Goal: Information Seeking & Learning: Learn about a topic

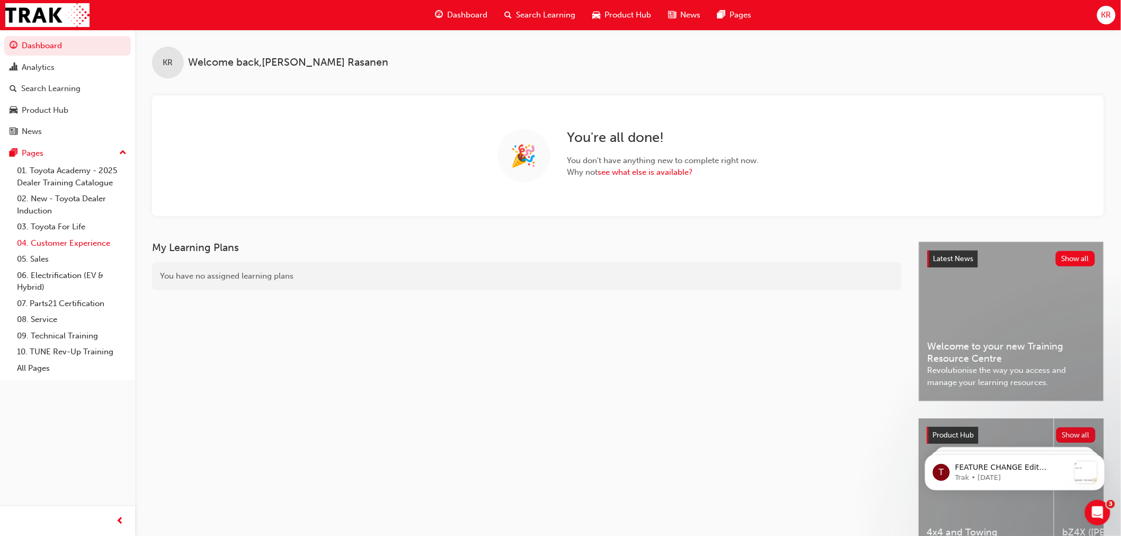
click at [44, 242] on link "04. Customer Experience" at bounding box center [72, 243] width 118 height 16
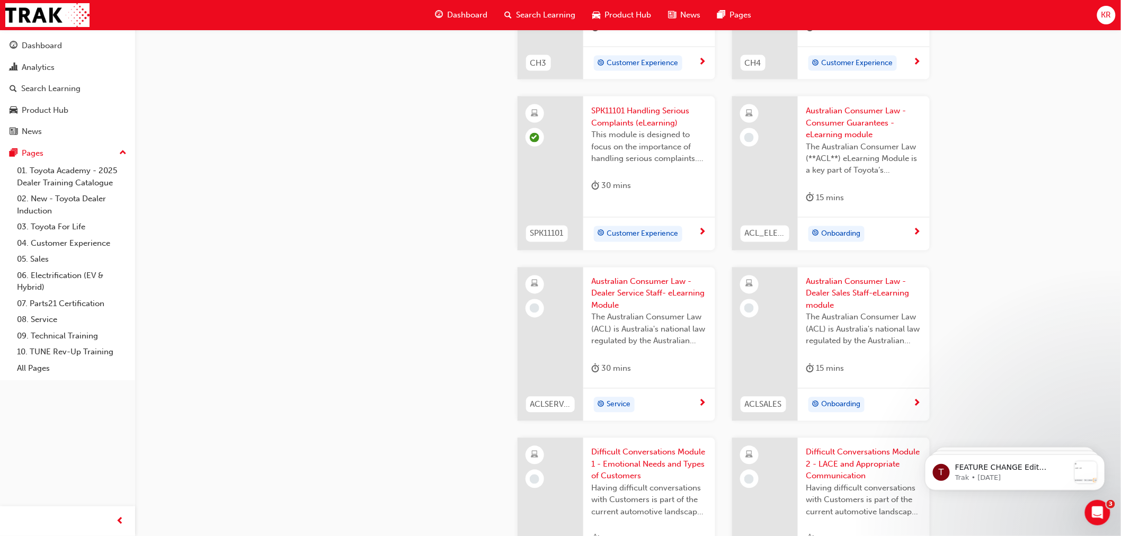
scroll to position [647, 0]
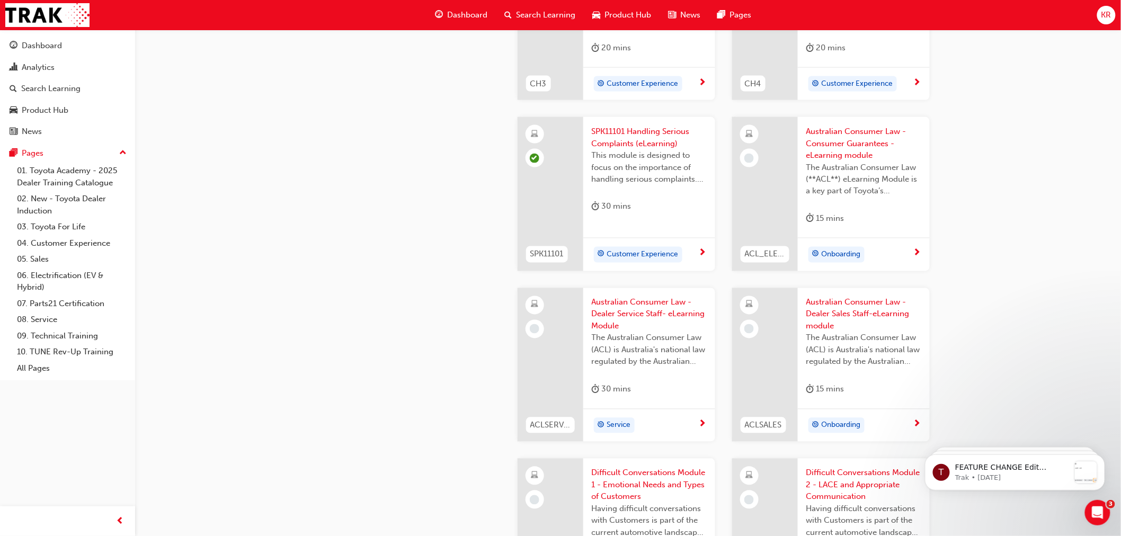
click at [831, 144] on span "Australian Consumer Law - Consumer Guarantees - eLearning module" at bounding box center [863, 144] width 115 height 36
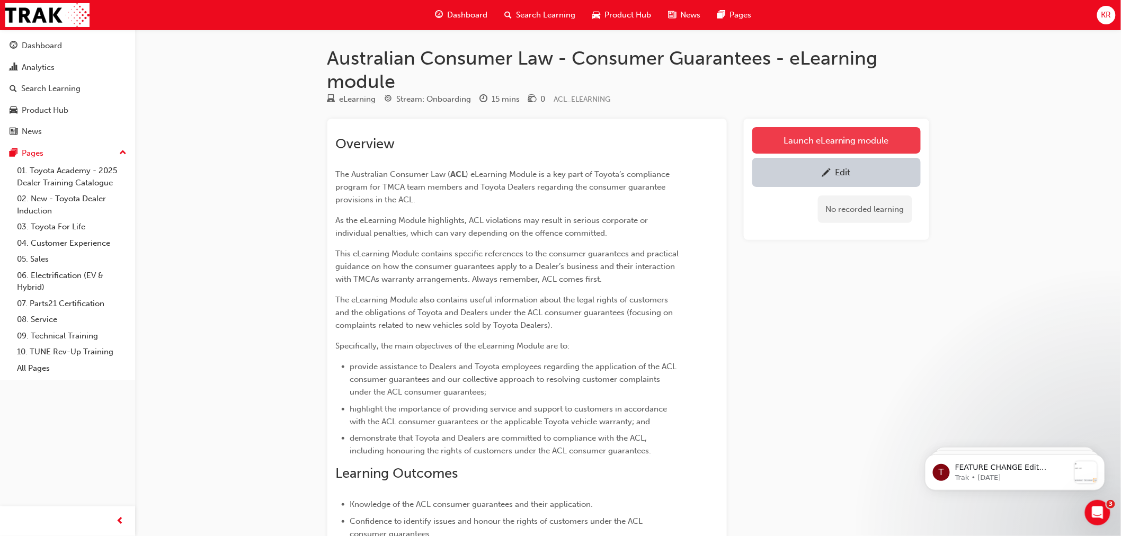
click at [830, 133] on link "Launch eLearning module" at bounding box center [836, 140] width 168 height 26
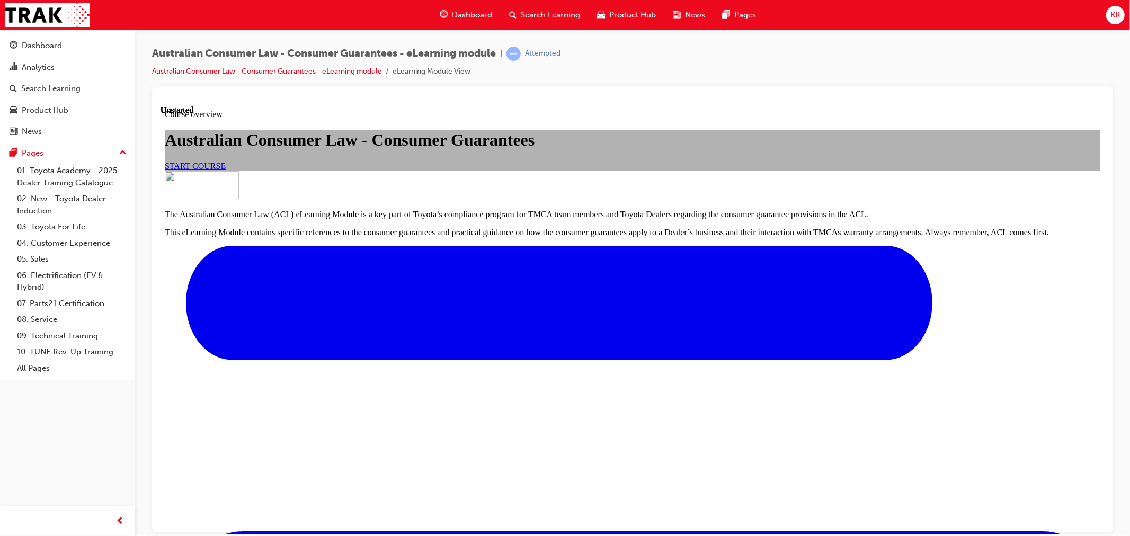
scroll to position [286, 0]
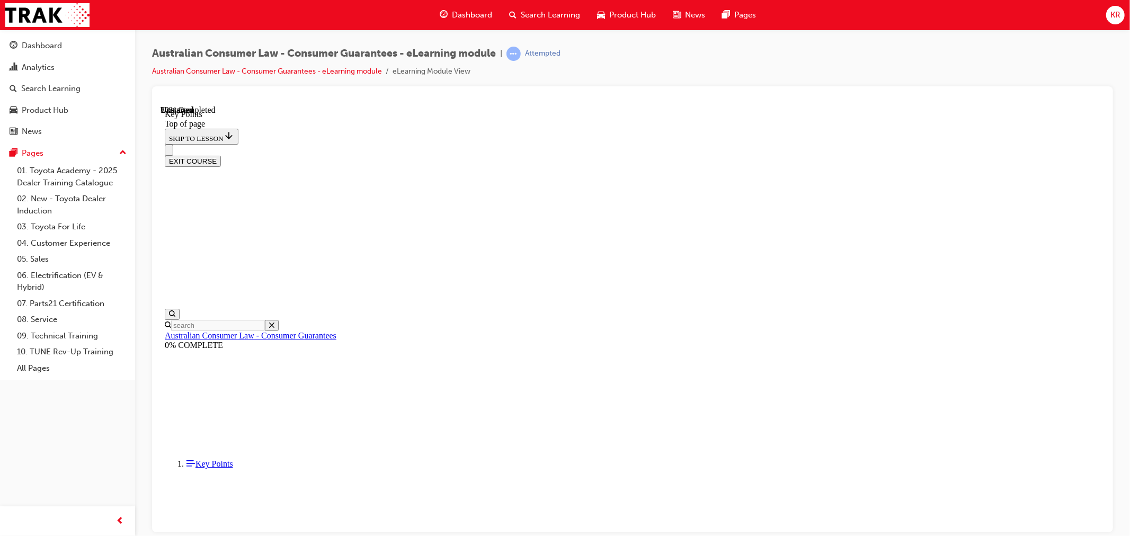
scroll to position [179, 0]
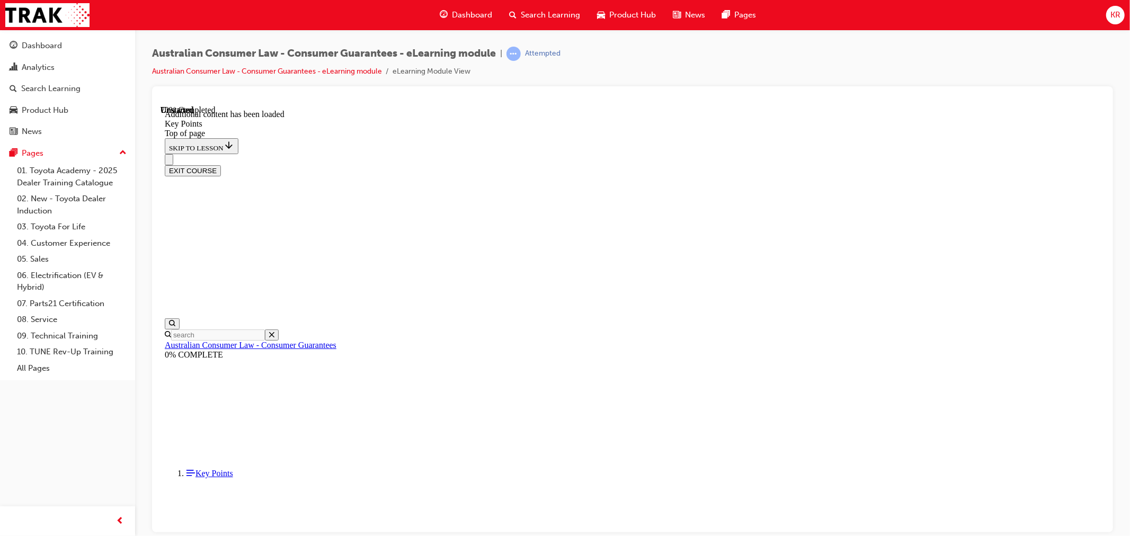
scroll to position [1331, 0]
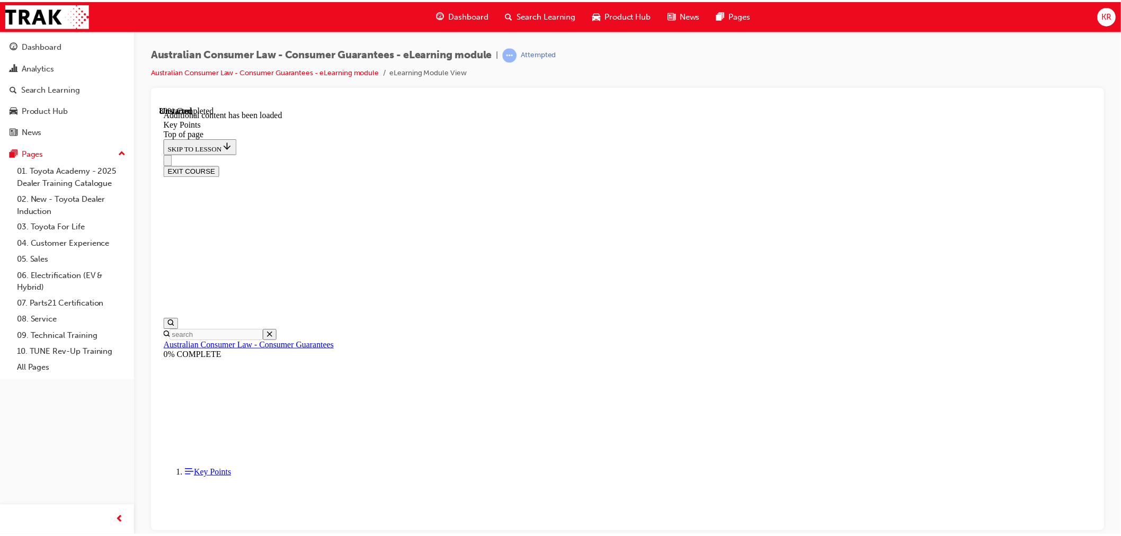
scroll to position [1647, 0]
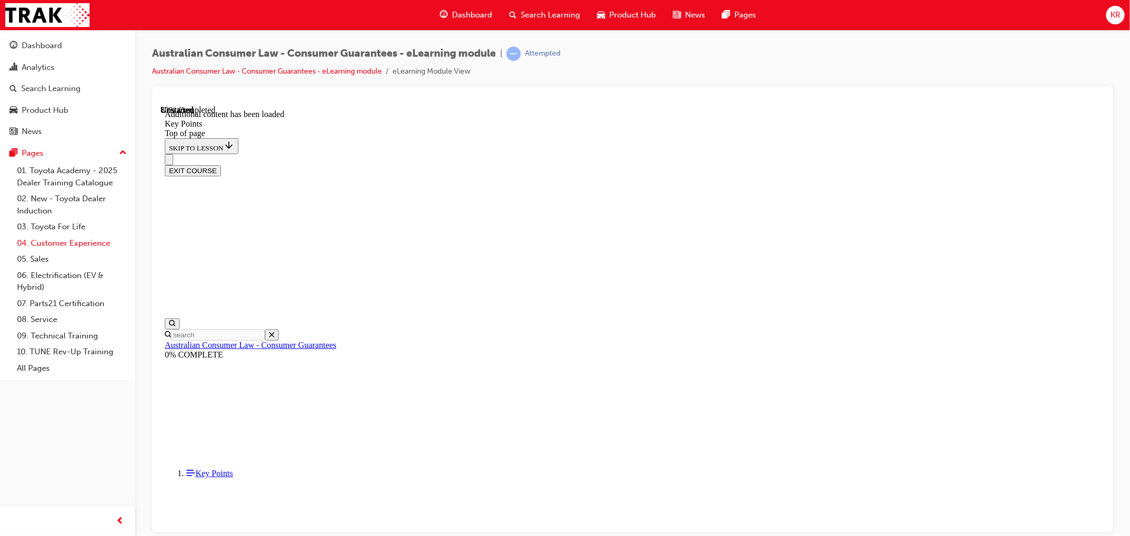
click at [51, 245] on link "04. Customer Experience" at bounding box center [72, 243] width 118 height 16
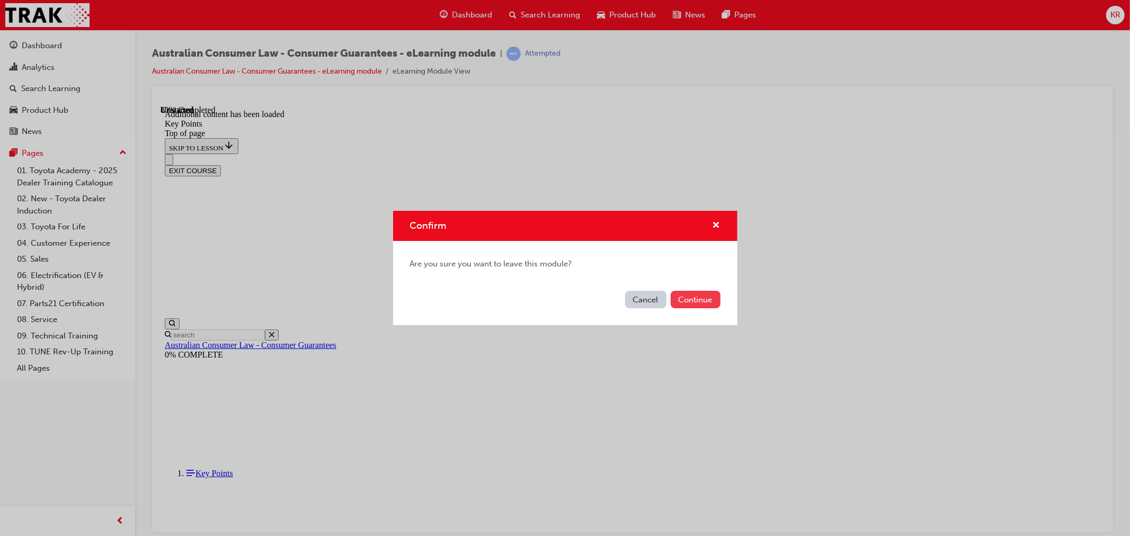
click at [678, 295] on button "Continue" at bounding box center [695, 299] width 50 height 17
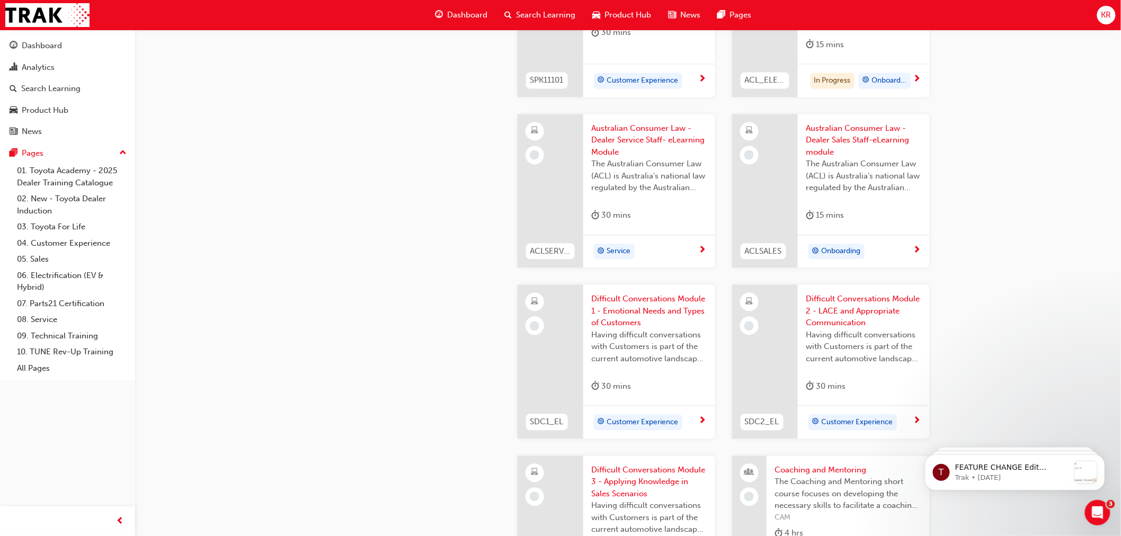
scroll to position [823, 0]
click at [546, 22] on div "Search Learning" at bounding box center [540, 15] width 88 height 22
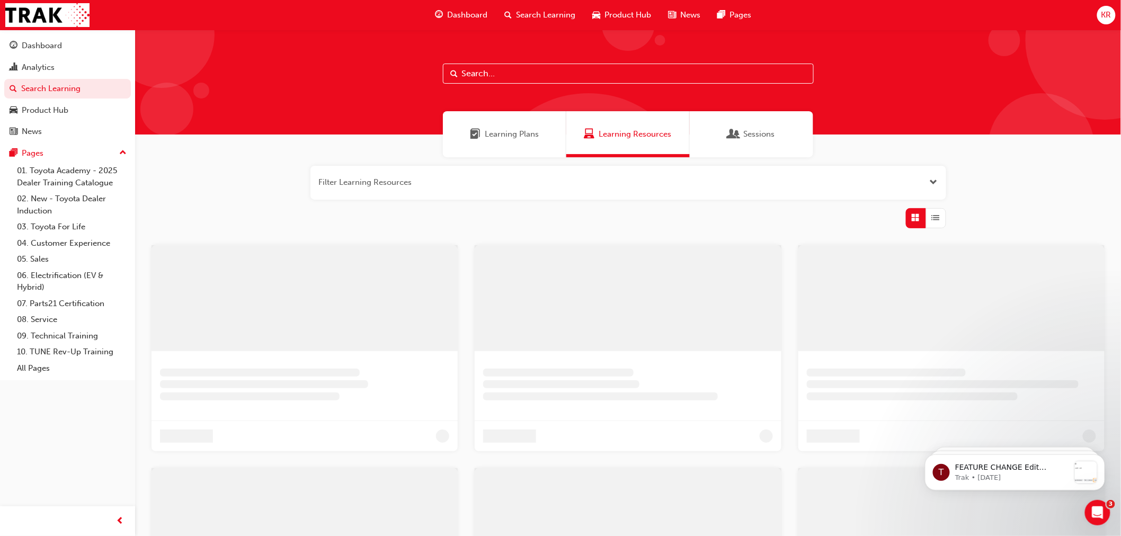
drag, startPoint x: 546, startPoint y: 73, endPoint x: 502, endPoint y: 61, distance: 45.9
click at [546, 74] on input "text" at bounding box center [628, 74] width 371 height 20
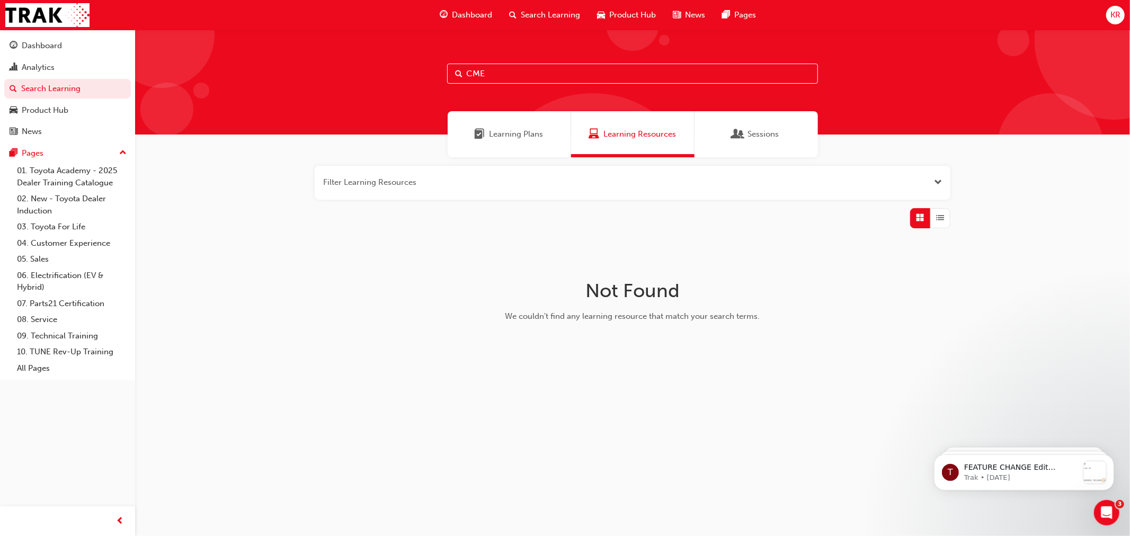
drag, startPoint x: 443, startPoint y: 70, endPoint x: 393, endPoint y: 46, distance: 54.9
click at [440, 70] on div "CME" at bounding box center [632, 82] width 994 height 105
type input "CEM"
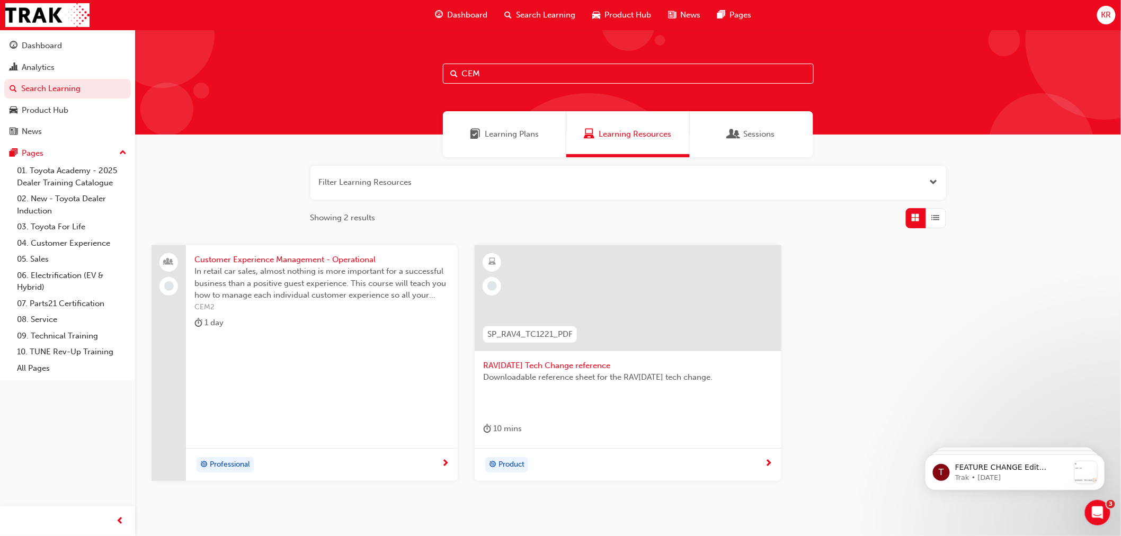
click at [308, 256] on span "Customer Experience Management - Operational" at bounding box center [321, 260] width 255 height 12
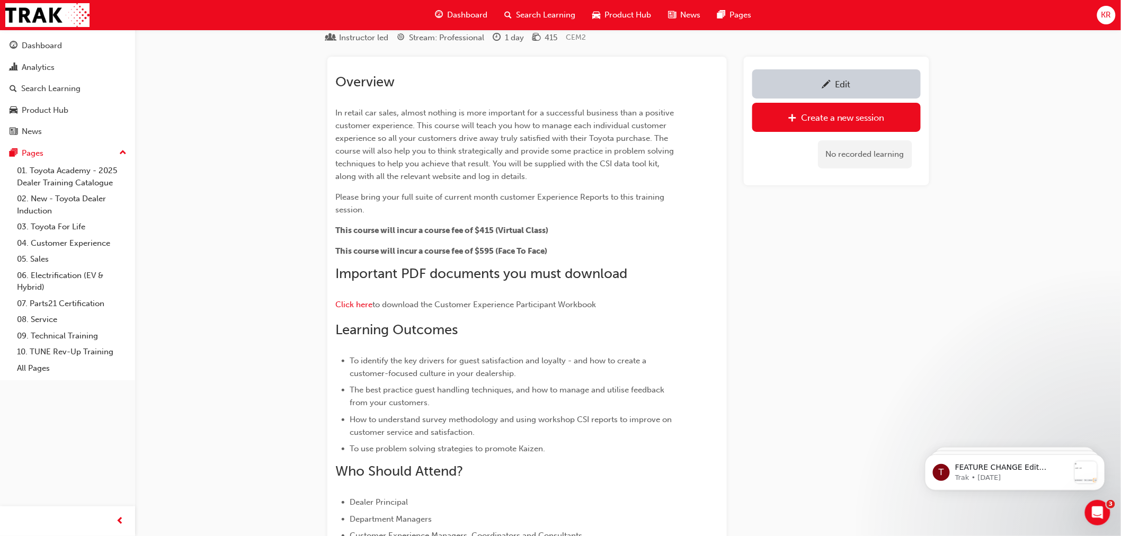
scroll to position [38, 0]
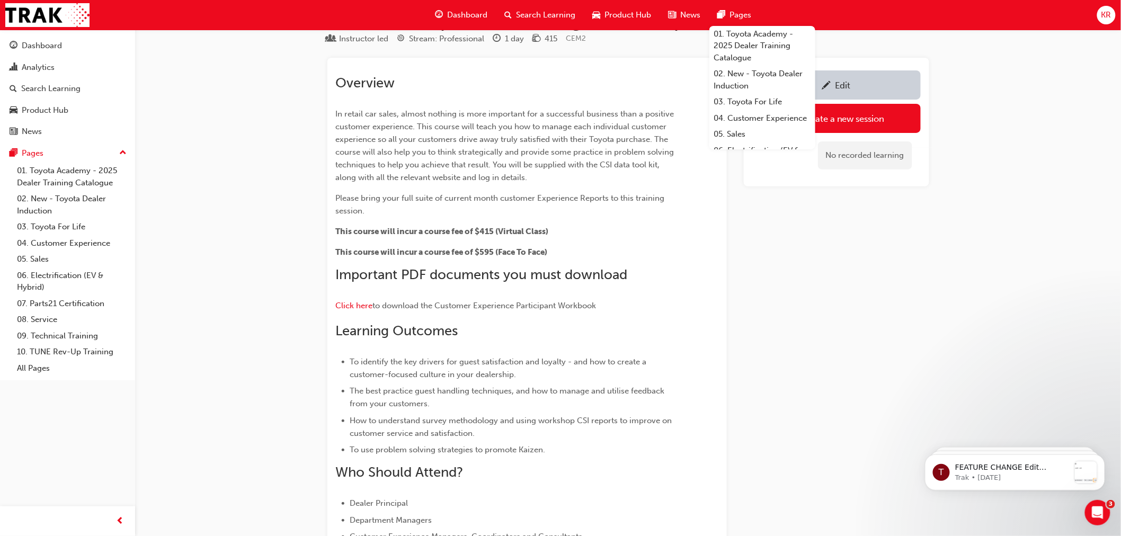
click at [525, 17] on span "Search Learning" at bounding box center [545, 15] width 59 height 12
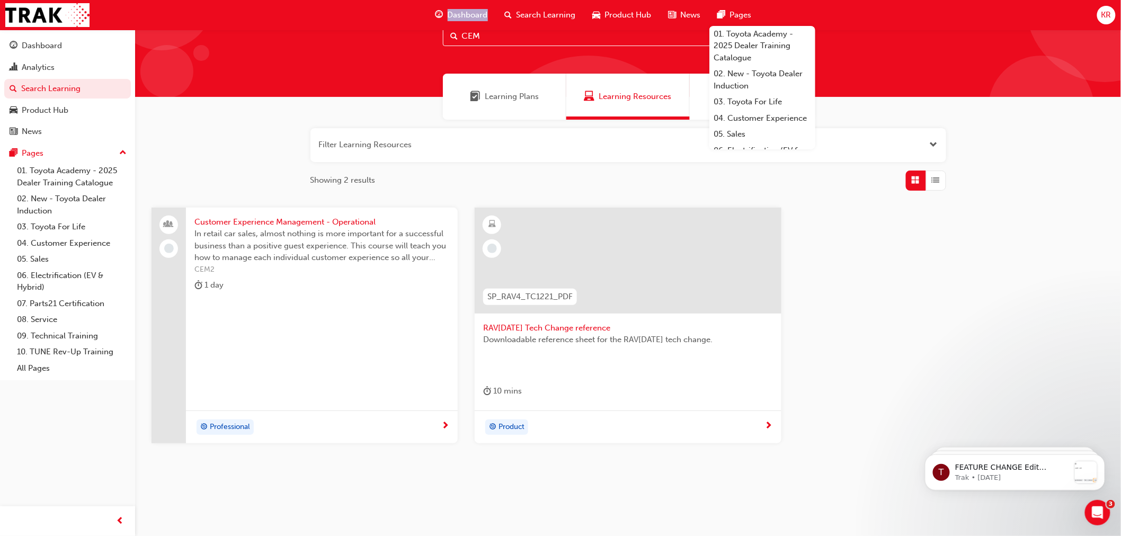
drag, startPoint x: 396, startPoint y: 20, endPoint x: 362, endPoint y: 16, distance: 34.6
click at [362, 16] on div "Dashboard Search Learning Product Hub News Pages 01. Toyota Academy - 2025 Deal…" at bounding box center [560, 15] width 1121 height 30
drag, startPoint x: 494, startPoint y: 33, endPoint x: 408, endPoint y: 27, distance: 86.0
click at [408, 27] on div "Dashboard Search Learning Product Hub News Pages 01. Toyota Academy - 2025 Deal…" at bounding box center [560, 230] width 1121 height 536
type input "CCC"
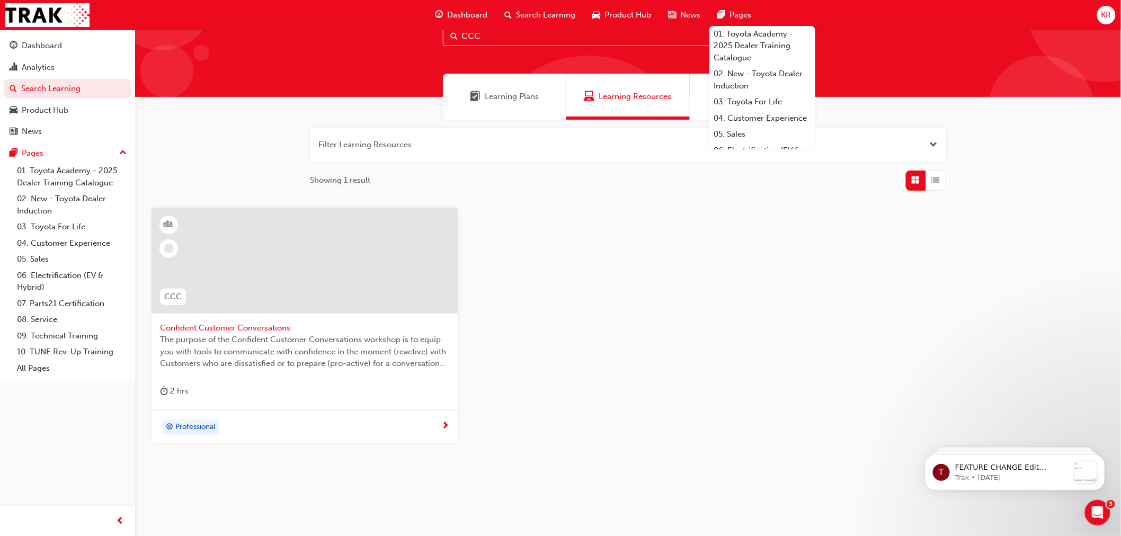
click at [228, 322] on span "Confident Customer Conversations" at bounding box center [304, 328] width 289 height 12
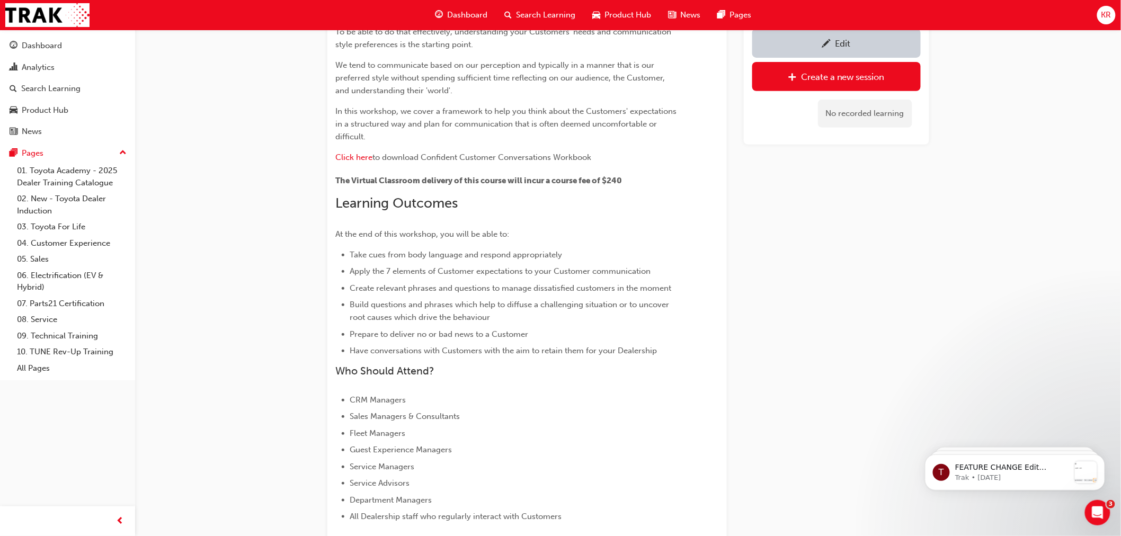
scroll to position [113, 0]
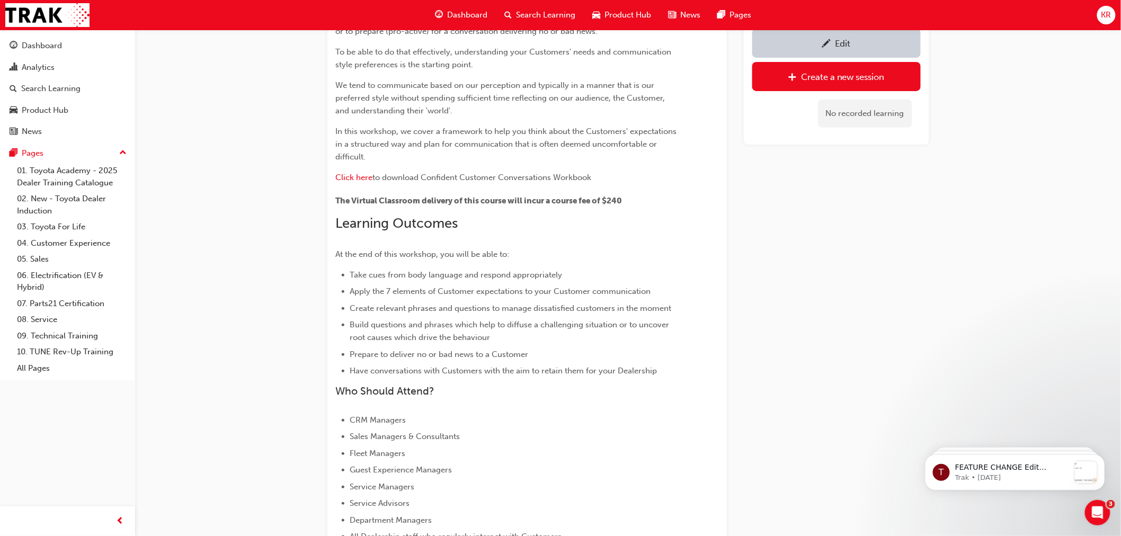
click at [556, 14] on span "Search Learning" at bounding box center [545, 15] width 59 height 12
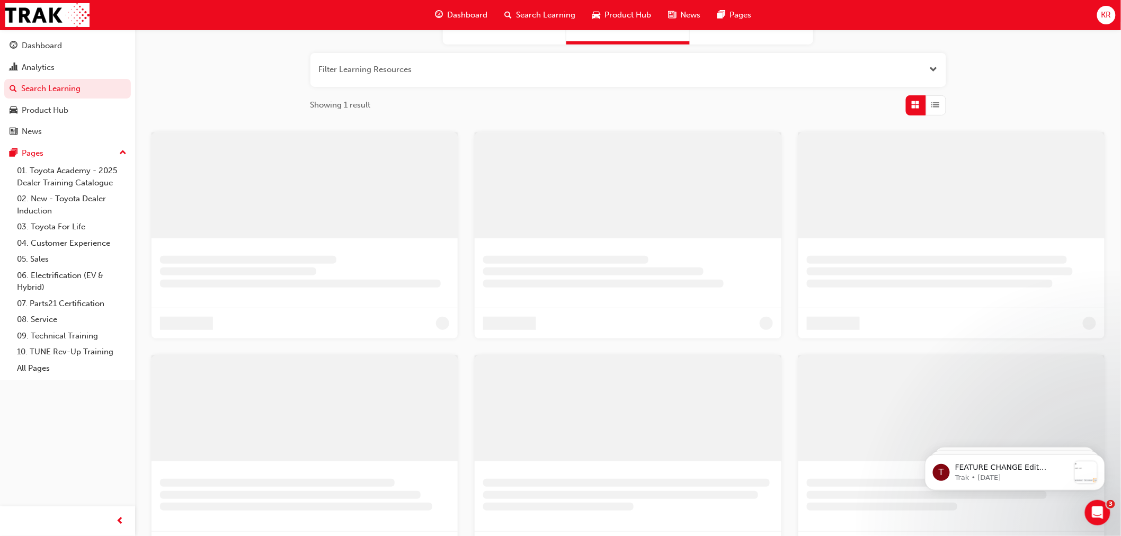
scroll to position [48, 0]
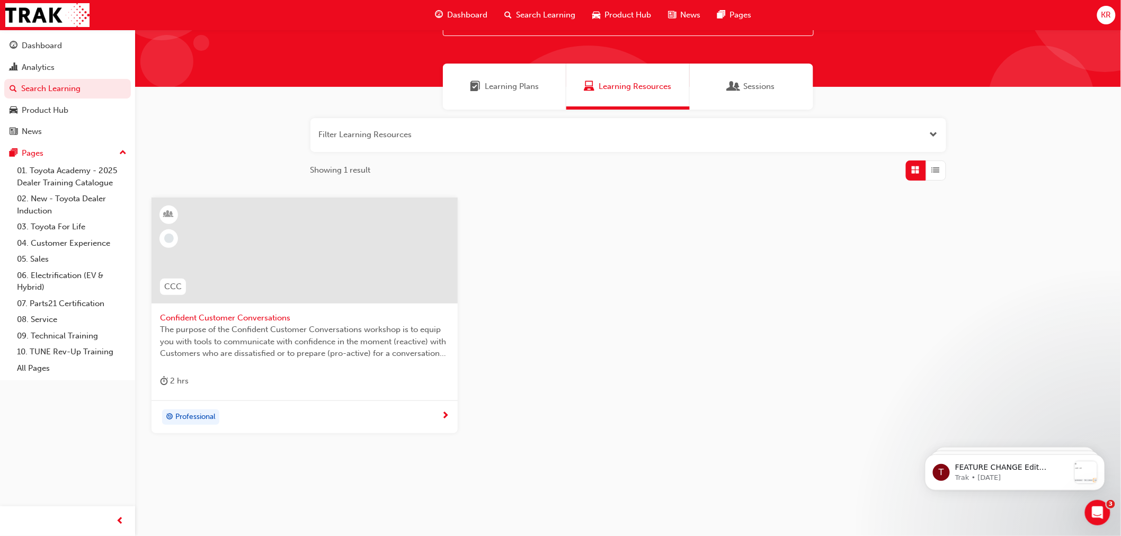
click at [534, 9] on span "Search Learning" at bounding box center [545, 15] width 59 height 12
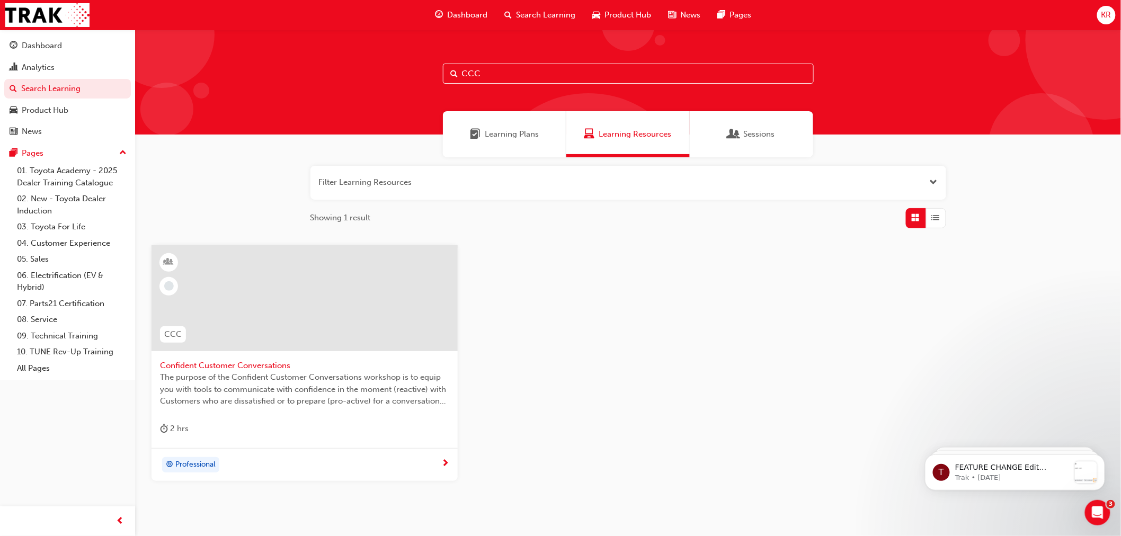
drag, startPoint x: 484, startPoint y: 64, endPoint x: 422, endPoint y: 66, distance: 62.5
click at [422, 66] on div "CCC" at bounding box center [627, 82] width 985 height 105
type input "GEA"
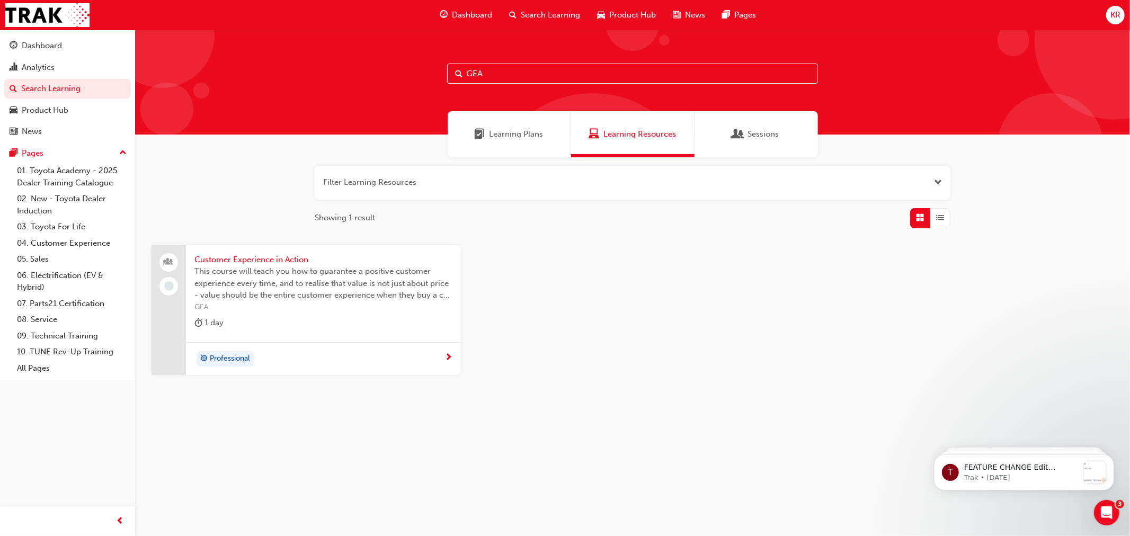
click at [261, 254] on span "Customer Experience in Action" at bounding box center [323, 260] width 258 height 12
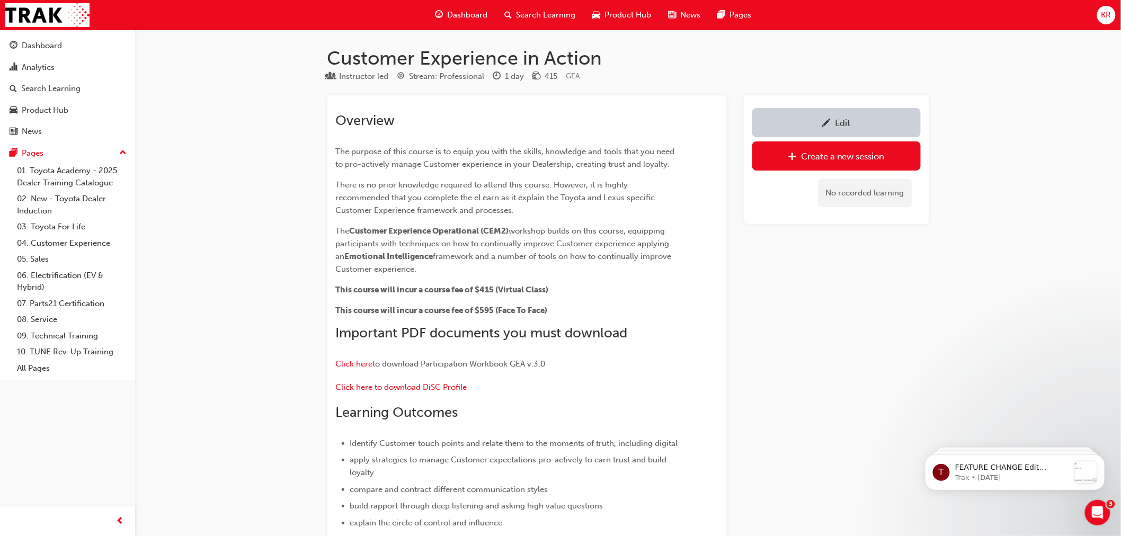
click at [550, 6] on div "Search Learning" at bounding box center [540, 15] width 88 height 22
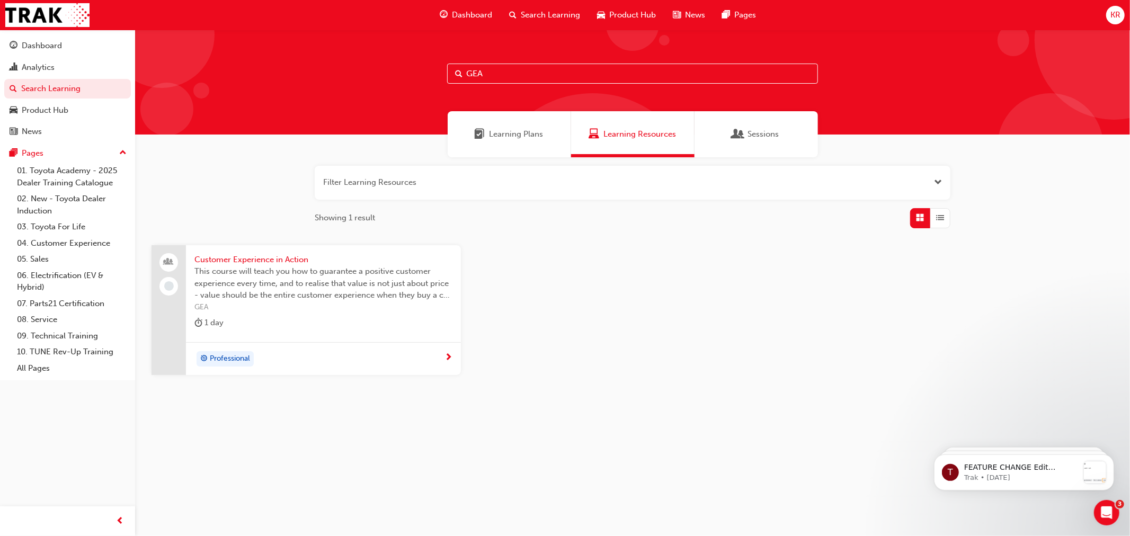
drag, startPoint x: 486, startPoint y: 71, endPoint x: 437, endPoint y: 66, distance: 49.1
click at [440, 66] on div "GEA" at bounding box center [632, 82] width 994 height 105
type input "CAM"
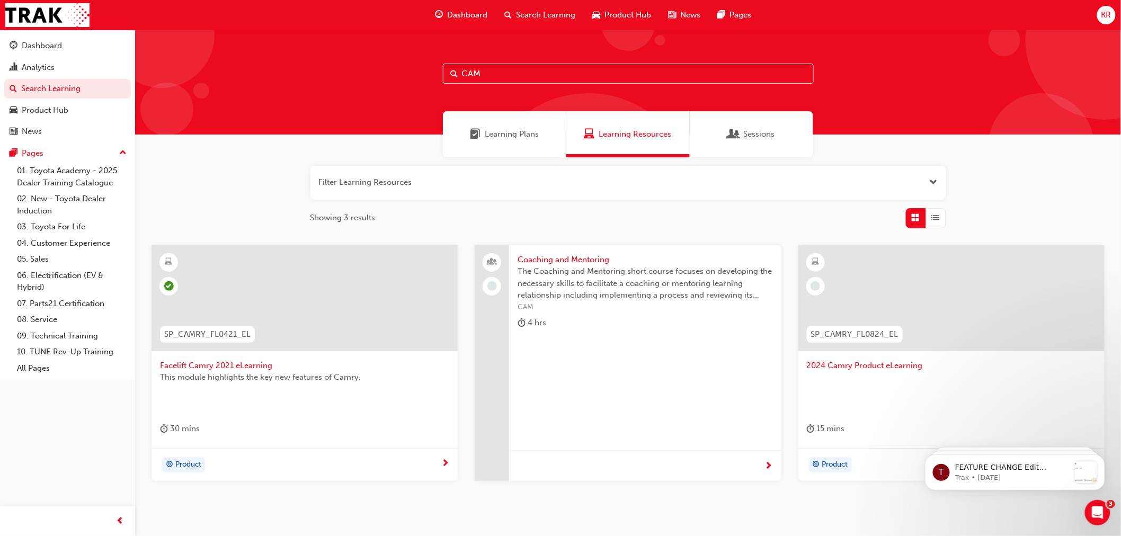
click at [547, 256] on span "Coaching and Mentoring" at bounding box center [644, 260] width 255 height 12
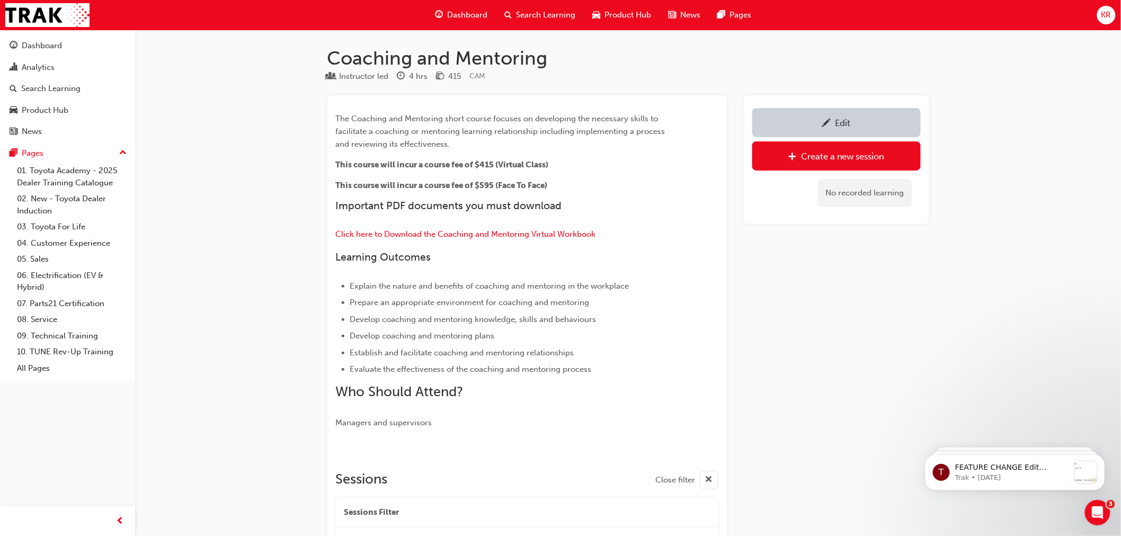
click at [544, 14] on span "Search Learning" at bounding box center [545, 15] width 59 height 12
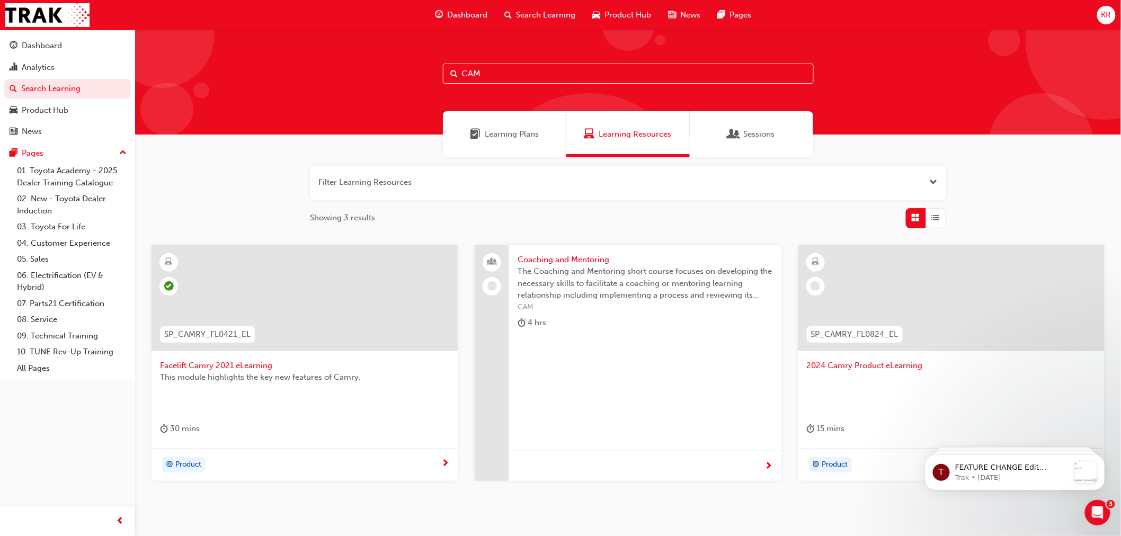
click at [403, 70] on div "CAM" at bounding box center [627, 82] width 985 height 105
type input "DTI"
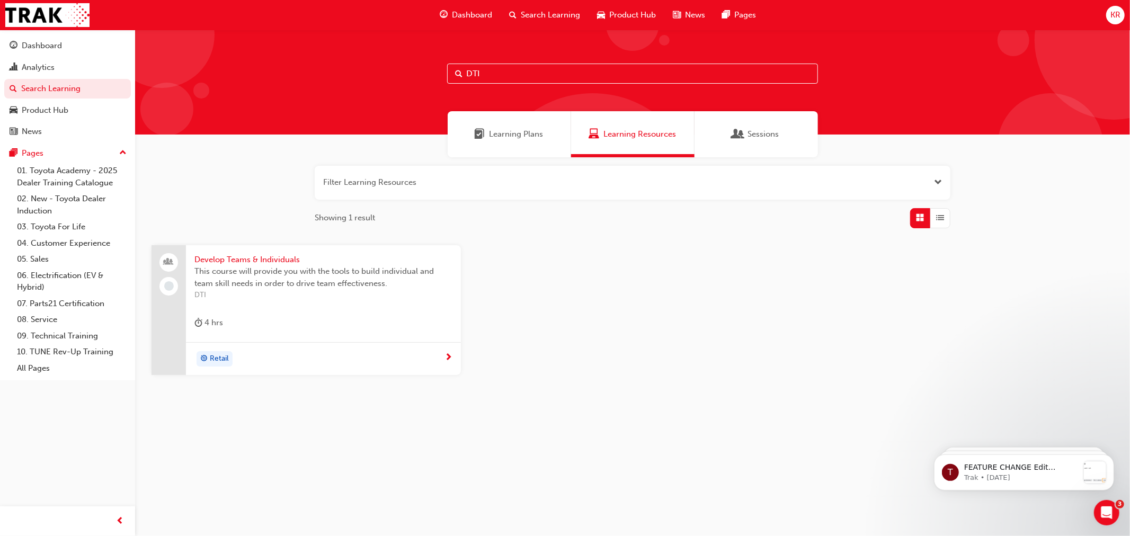
click at [252, 261] on span "Develop Teams & Individuals" at bounding box center [323, 260] width 258 height 12
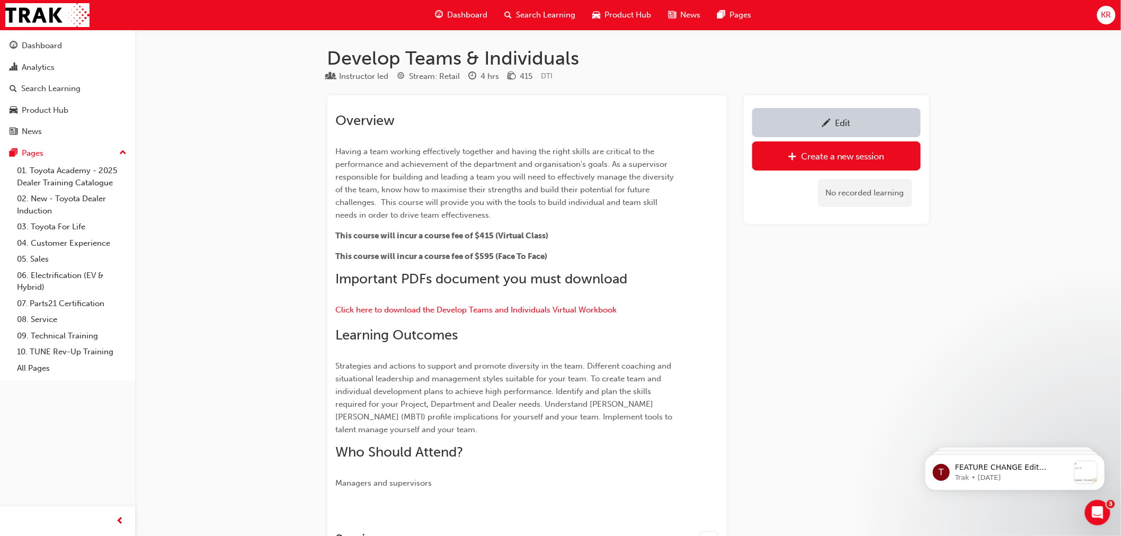
click at [542, 10] on span "Search Learning" at bounding box center [545, 15] width 59 height 12
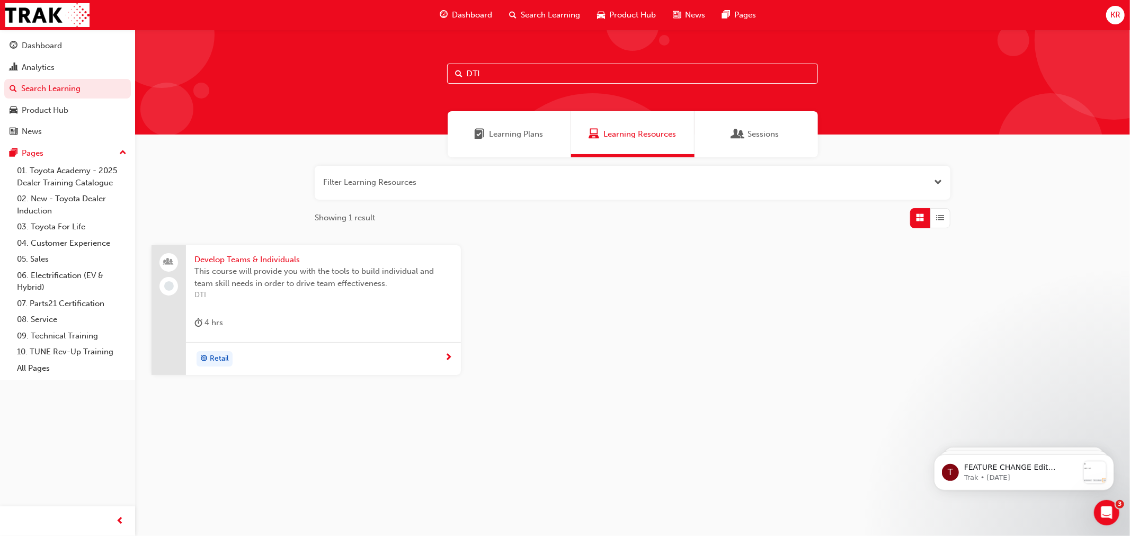
drag, startPoint x: 405, startPoint y: 62, endPoint x: 359, endPoint y: 28, distance: 57.2
click at [403, 60] on div "DTI" at bounding box center [632, 82] width 994 height 105
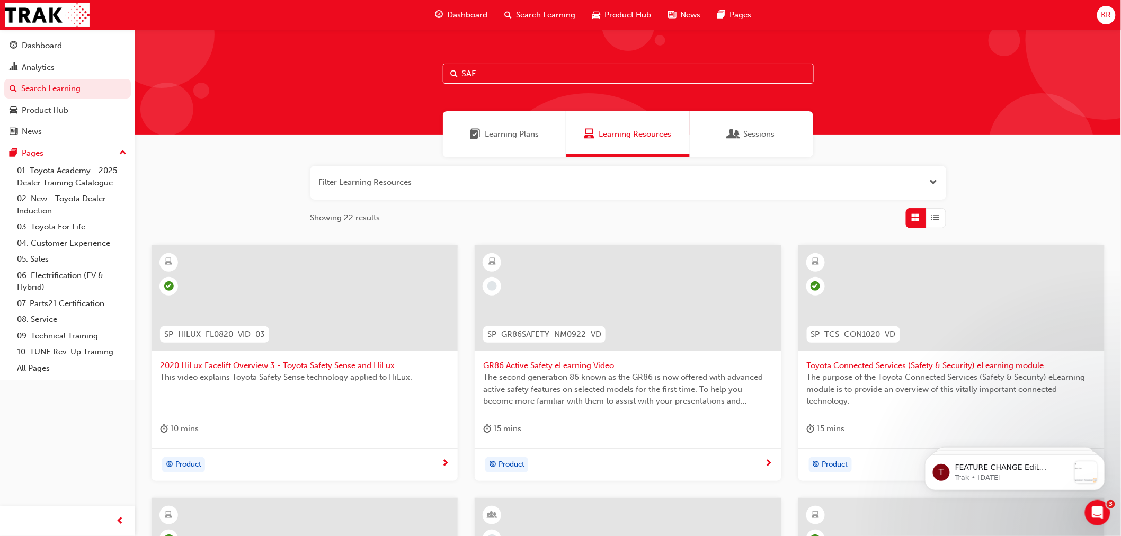
click at [499, 131] on span "Learning Plans" at bounding box center [512, 134] width 54 height 12
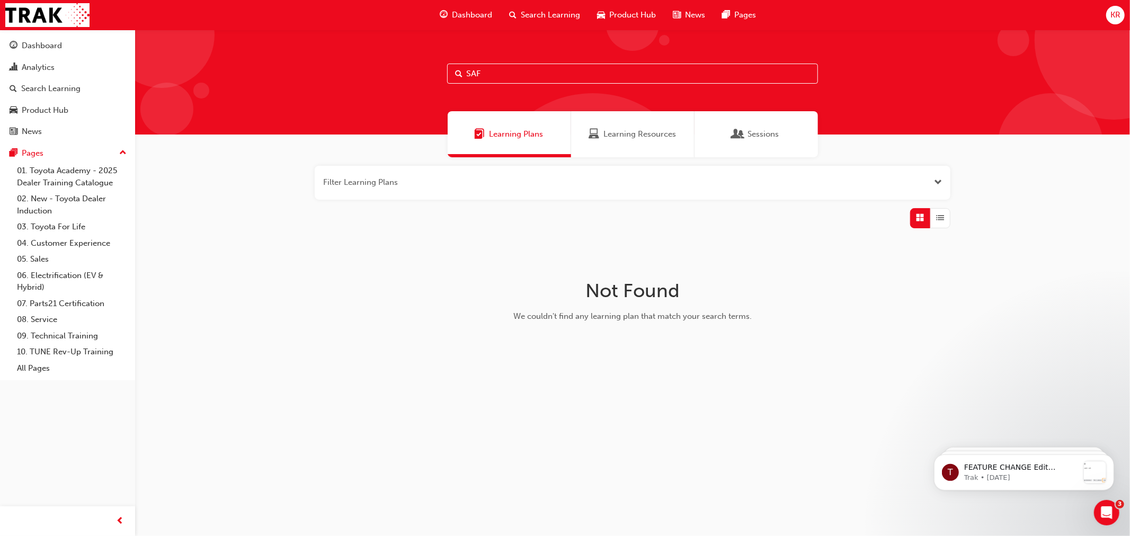
click at [530, 67] on input "SAF" at bounding box center [632, 74] width 371 height 20
drag, startPoint x: 522, startPoint y: 68, endPoint x: 430, endPoint y: 61, distance: 91.8
click at [430, 61] on div "SAF" at bounding box center [632, 82] width 994 height 105
drag, startPoint x: 424, startPoint y: 76, endPoint x: 402, endPoint y: 56, distance: 29.6
click at [405, 73] on div "EWC" at bounding box center [632, 82] width 994 height 105
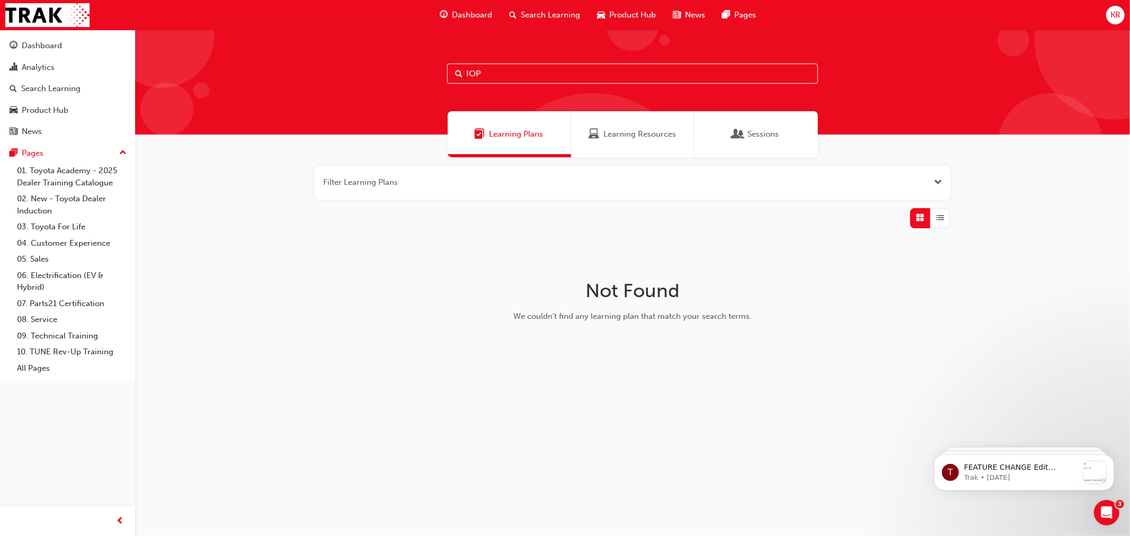
drag, startPoint x: 461, startPoint y: 71, endPoint x: 401, endPoint y: 65, distance: 60.8
click at [401, 65] on div "IOP" at bounding box center [632, 82] width 994 height 105
drag, startPoint x: 480, startPoint y: 68, endPoint x: 386, endPoint y: 54, distance: 95.8
click at [387, 56] on div "IOP" at bounding box center [632, 82] width 994 height 105
drag, startPoint x: 340, startPoint y: 66, endPoint x: 330, endPoint y: 65, distance: 10.2
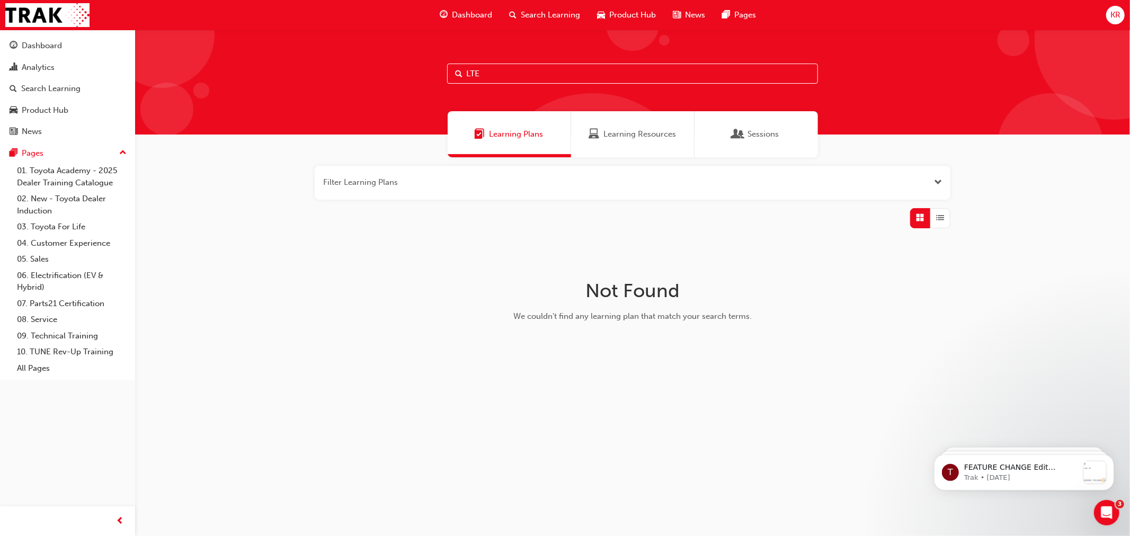
click at [330, 65] on div "LTE" at bounding box center [632, 82] width 994 height 105
drag, startPoint x: 442, startPoint y: 66, endPoint x: 437, endPoint y: 64, distance: 5.5
click at [437, 64] on div "LTE" at bounding box center [632, 82] width 994 height 105
click at [500, 69] on input "cm!" at bounding box center [632, 74] width 371 height 20
drag, startPoint x: 390, startPoint y: 55, endPoint x: 380, endPoint y: 55, distance: 9.5
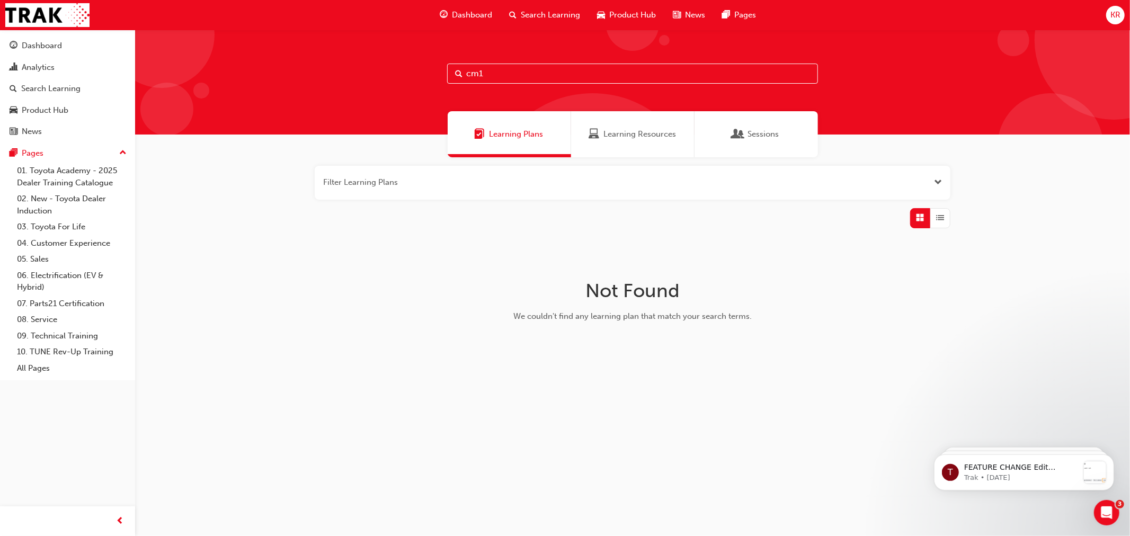
click at [380, 55] on div "cm1" at bounding box center [632, 82] width 994 height 105
drag, startPoint x: 462, startPoint y: 75, endPoint x: 451, endPoint y: 75, distance: 11.1
click at [451, 75] on input "ff" at bounding box center [632, 74] width 371 height 20
drag, startPoint x: 493, startPoint y: 76, endPoint x: 426, endPoint y: 67, distance: 67.8
click at [426, 67] on div "IDM" at bounding box center [632, 82] width 994 height 105
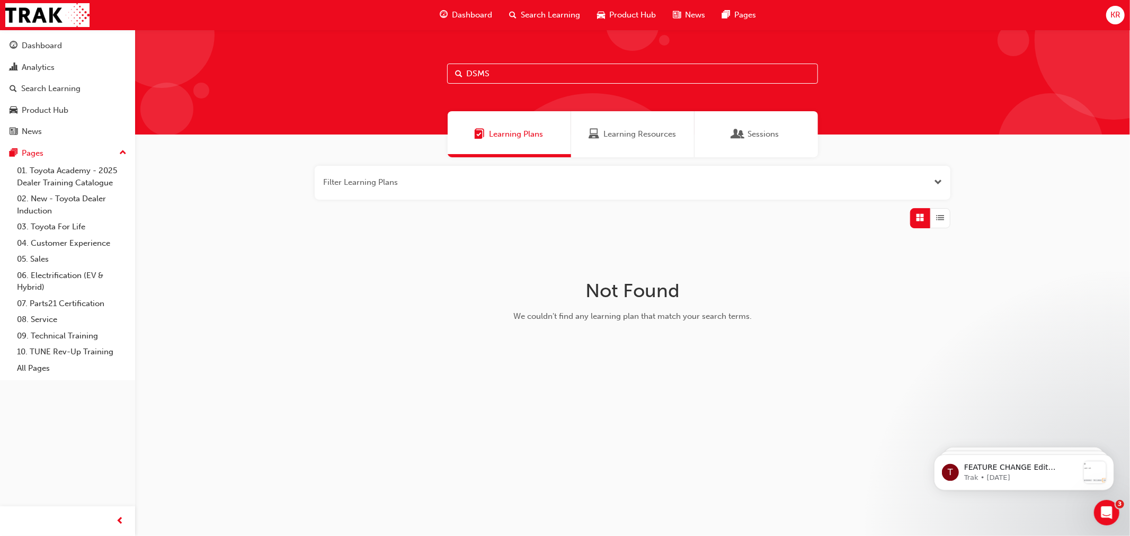
drag, startPoint x: 441, startPoint y: 66, endPoint x: 398, endPoint y: 64, distance: 43.0
click at [410, 61] on div "DSMS" at bounding box center [632, 82] width 994 height 105
type input "ME1"
click at [550, 7] on div "Search Learning" at bounding box center [544, 15] width 88 height 22
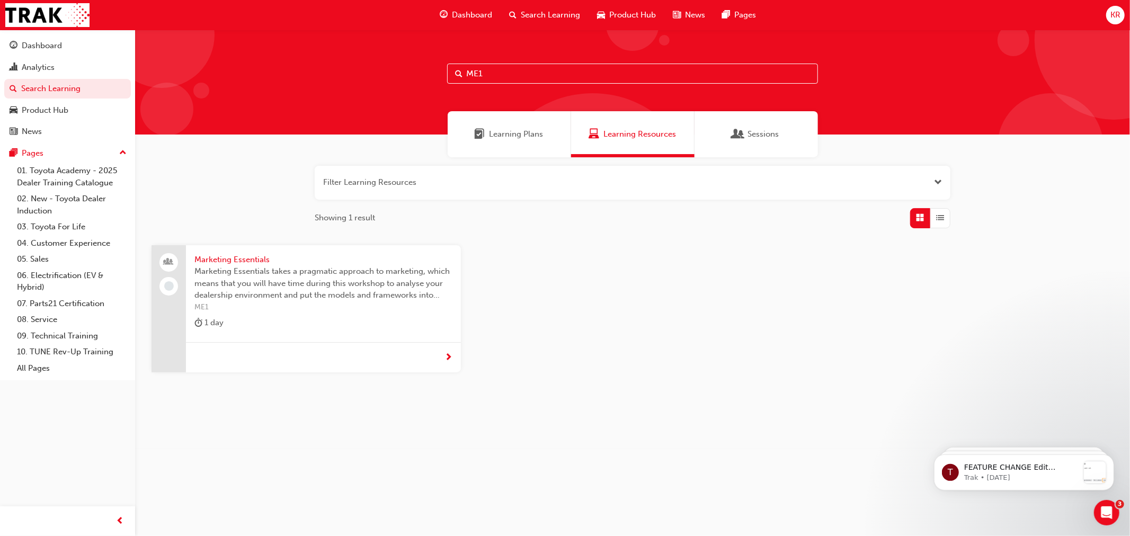
click at [221, 256] on span "Marketing Essentials" at bounding box center [323, 260] width 258 height 12
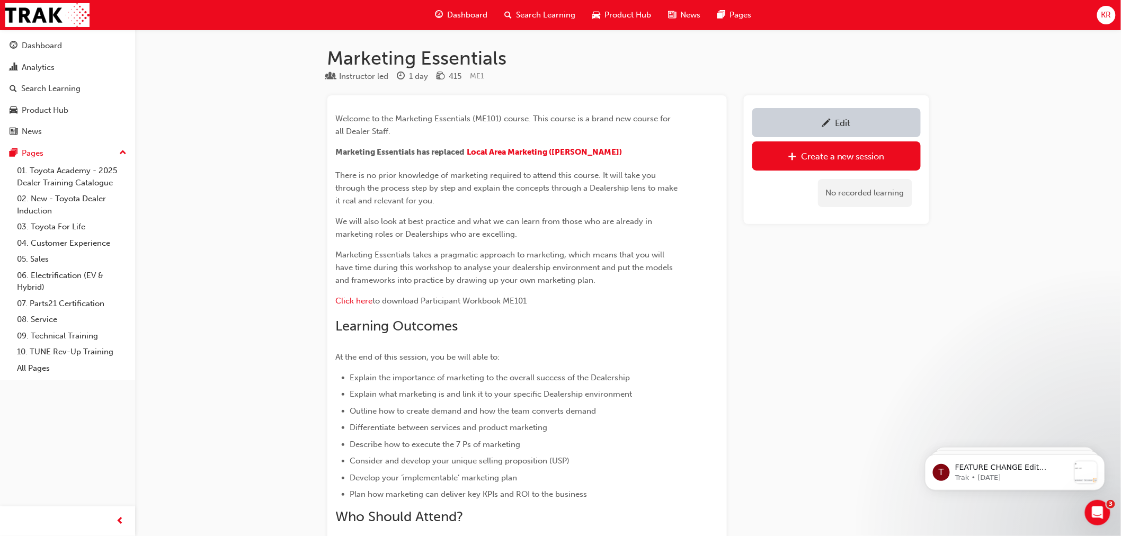
click at [533, 13] on span "Search Learning" at bounding box center [545, 15] width 59 height 12
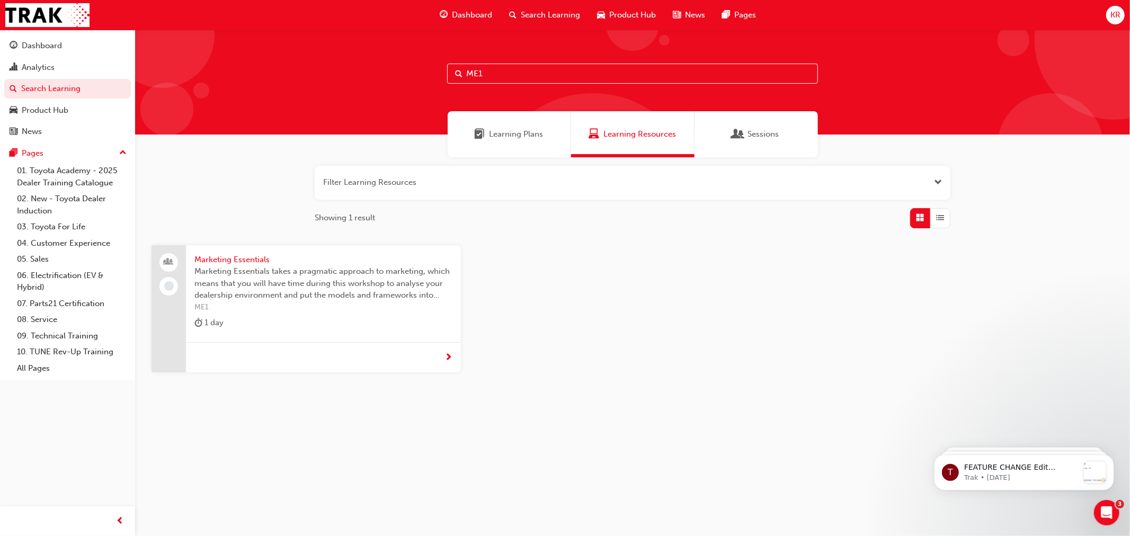
drag, startPoint x: 498, startPoint y: 78, endPoint x: 419, endPoint y: 65, distance: 79.9
click at [419, 65] on div "ME1" at bounding box center [632, 82] width 994 height 105
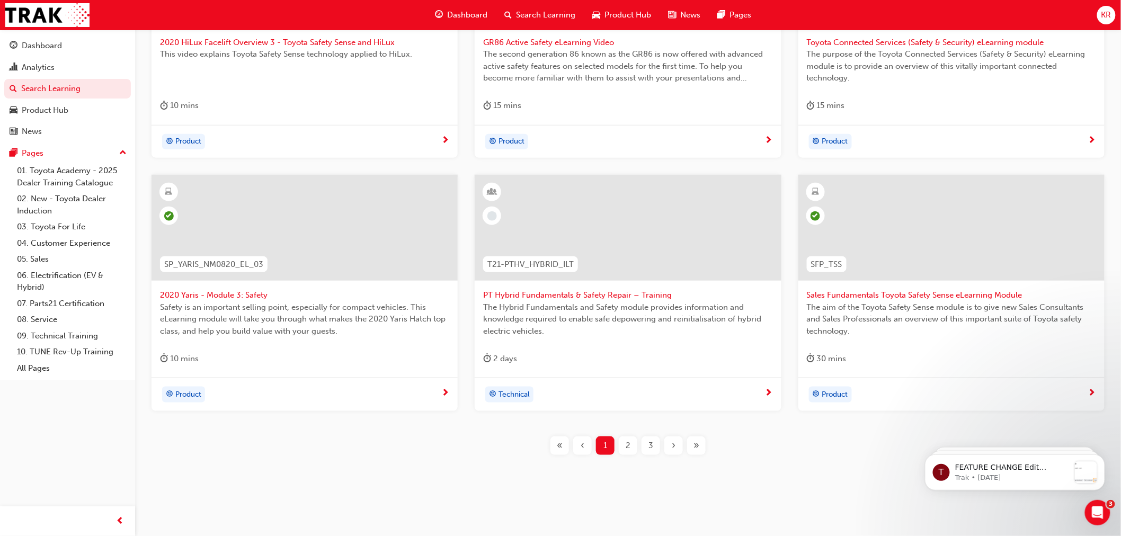
scroll to position [327, 0]
click at [623, 438] on div "2" at bounding box center [628, 441] width 19 height 19
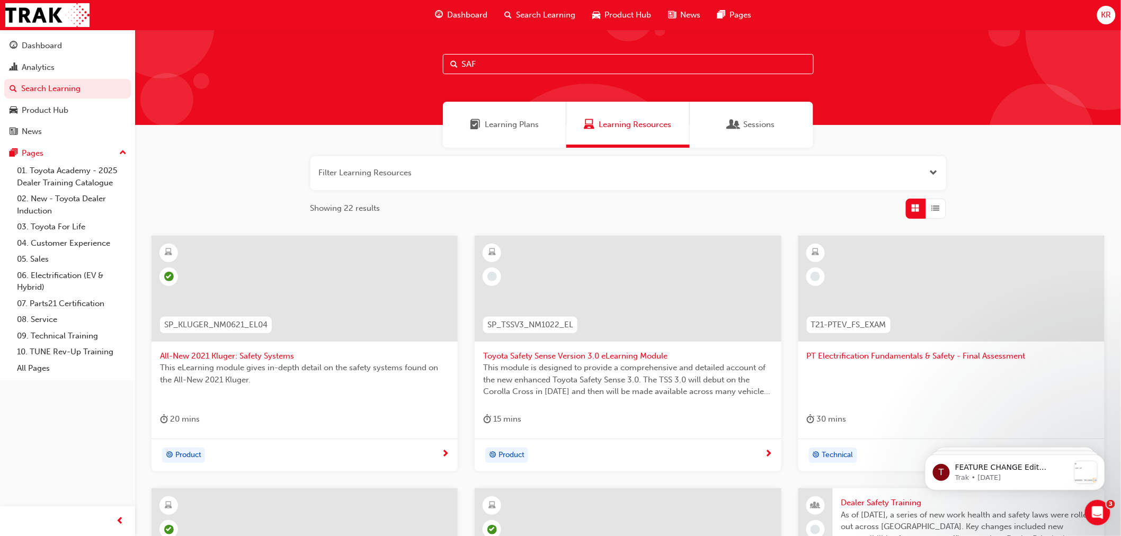
scroll to position [327, 0]
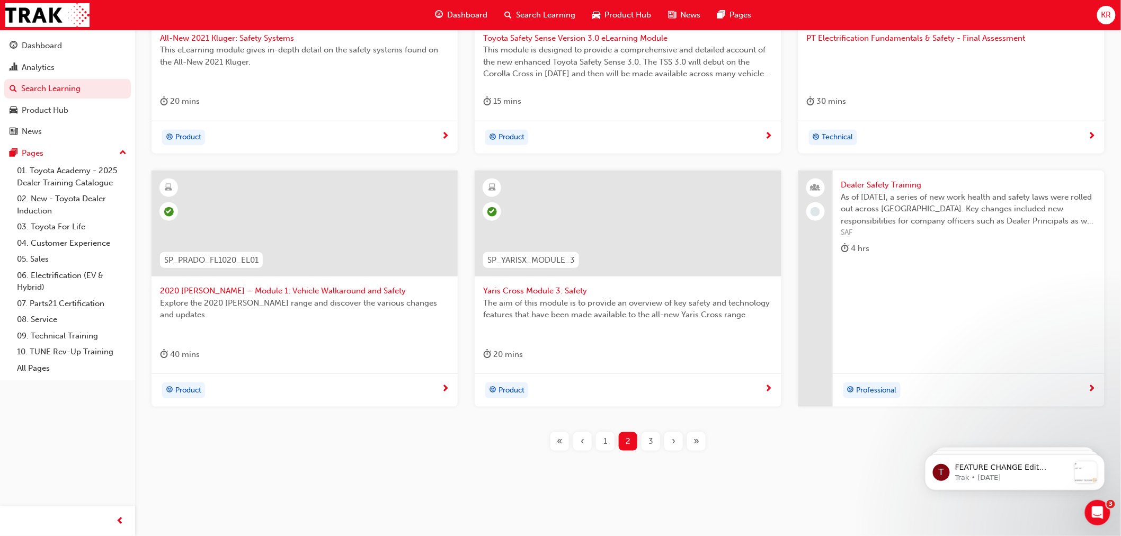
click at [648, 443] on span "3" at bounding box center [650, 441] width 5 height 12
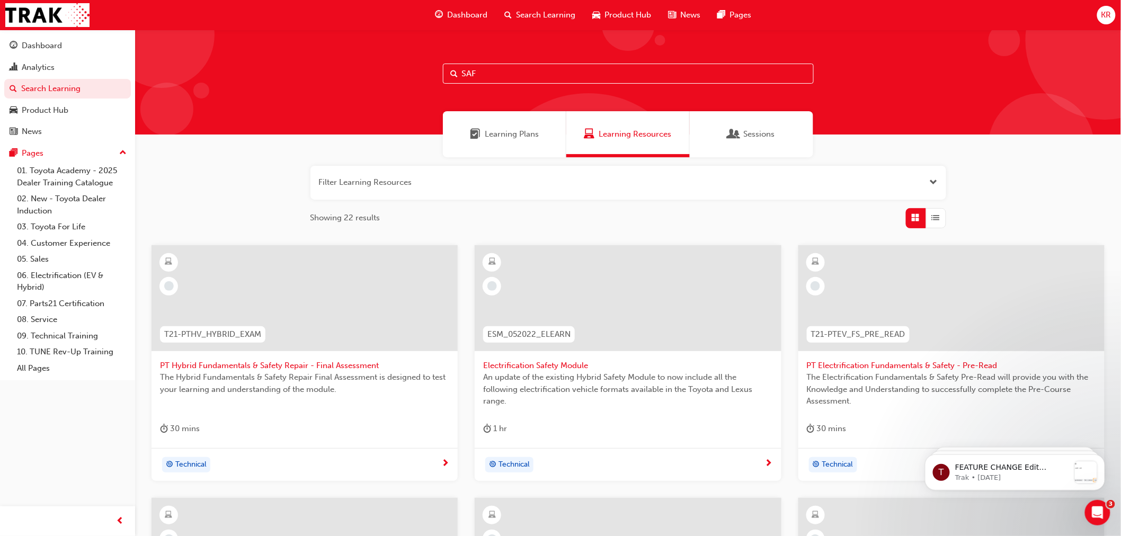
drag, startPoint x: 480, startPoint y: 67, endPoint x: 387, endPoint y: 57, distance: 94.3
click at [387, 57] on div "SAF" at bounding box center [627, 82] width 985 height 105
type input "IOP"
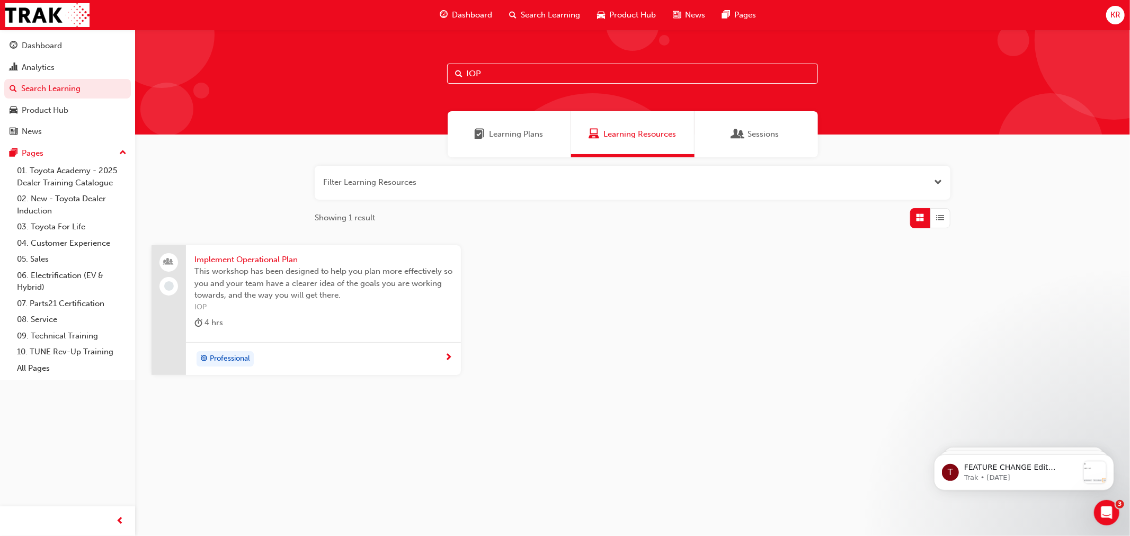
click at [244, 255] on span "Implement Operational Plan" at bounding box center [323, 260] width 258 height 12
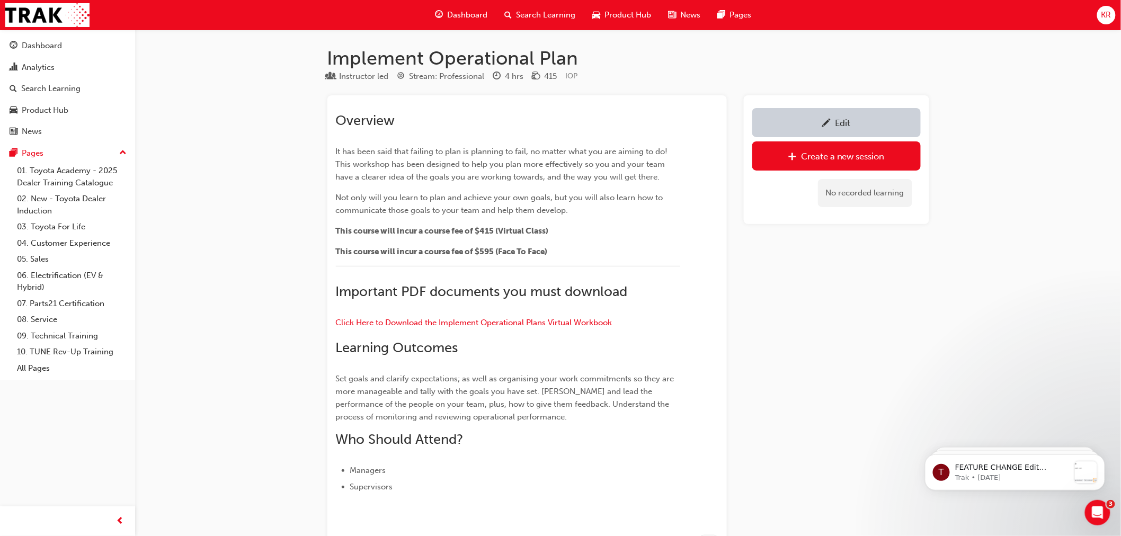
click at [548, 13] on span "Search Learning" at bounding box center [545, 15] width 59 height 12
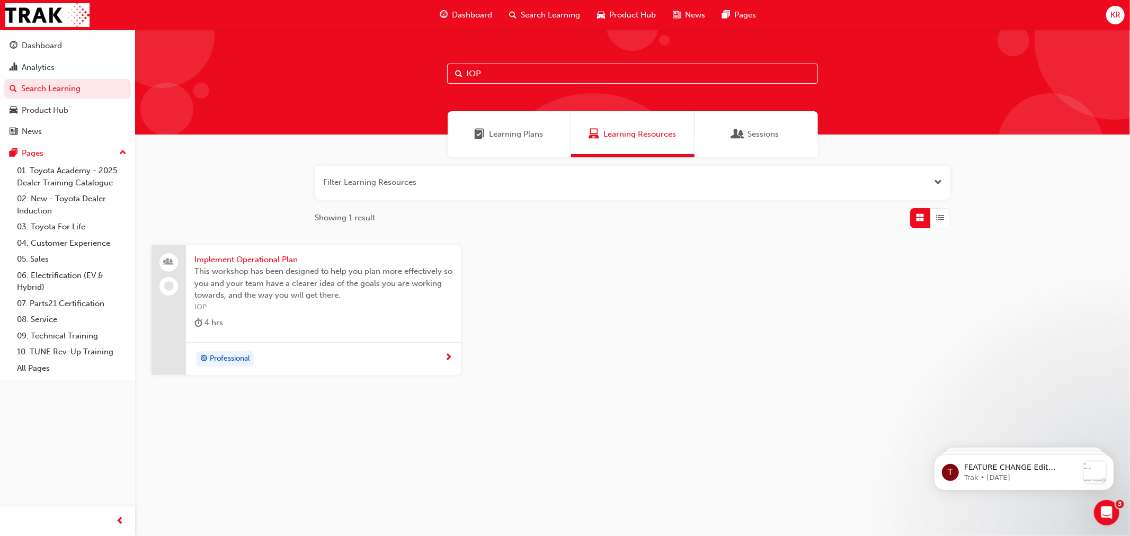
drag, startPoint x: 487, startPoint y: 68, endPoint x: 411, endPoint y: 67, distance: 75.7
click at [428, 64] on div "IOP" at bounding box center [632, 82] width 994 height 105
type input "EWC"
click at [243, 255] on span "Effective Workplace Communication" at bounding box center [323, 260] width 258 height 12
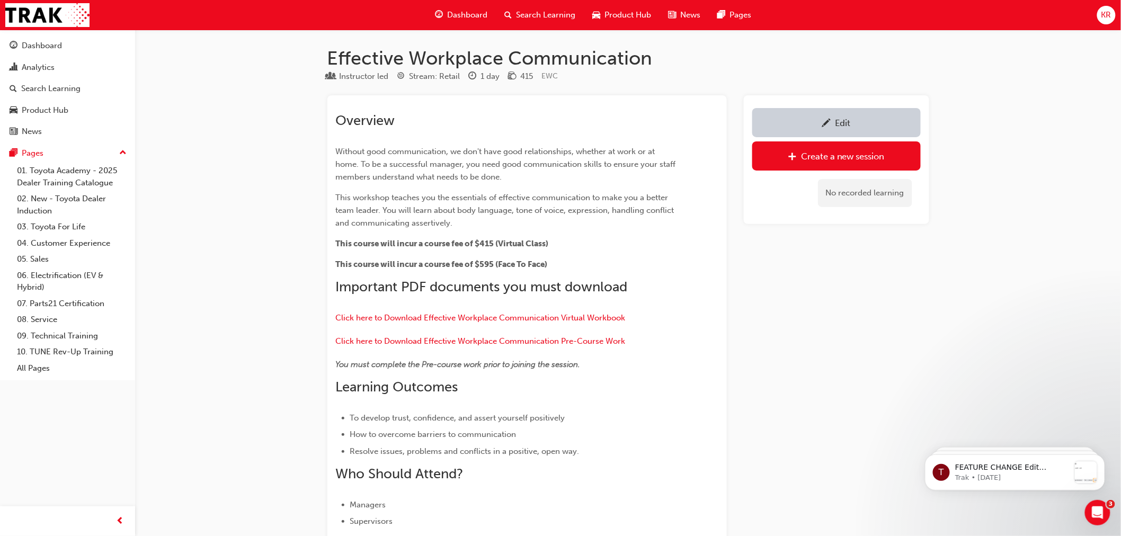
click at [544, 7] on div "Search Learning" at bounding box center [540, 15] width 88 height 22
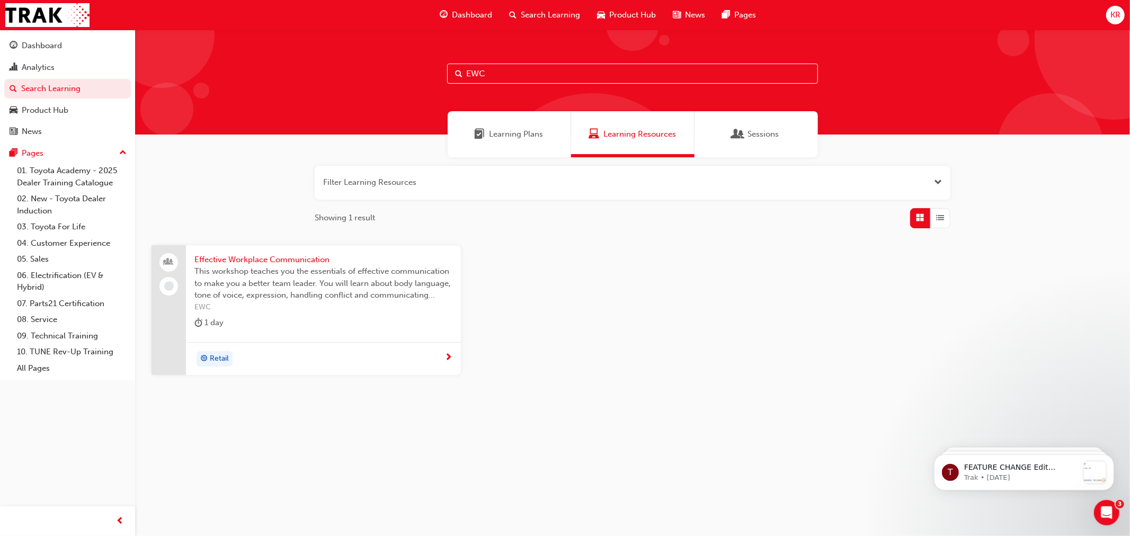
drag, startPoint x: 489, startPoint y: 74, endPoint x: 448, endPoint y: 75, distance: 40.8
click at [450, 74] on input "EWC" at bounding box center [632, 74] width 371 height 20
type input "SAF"
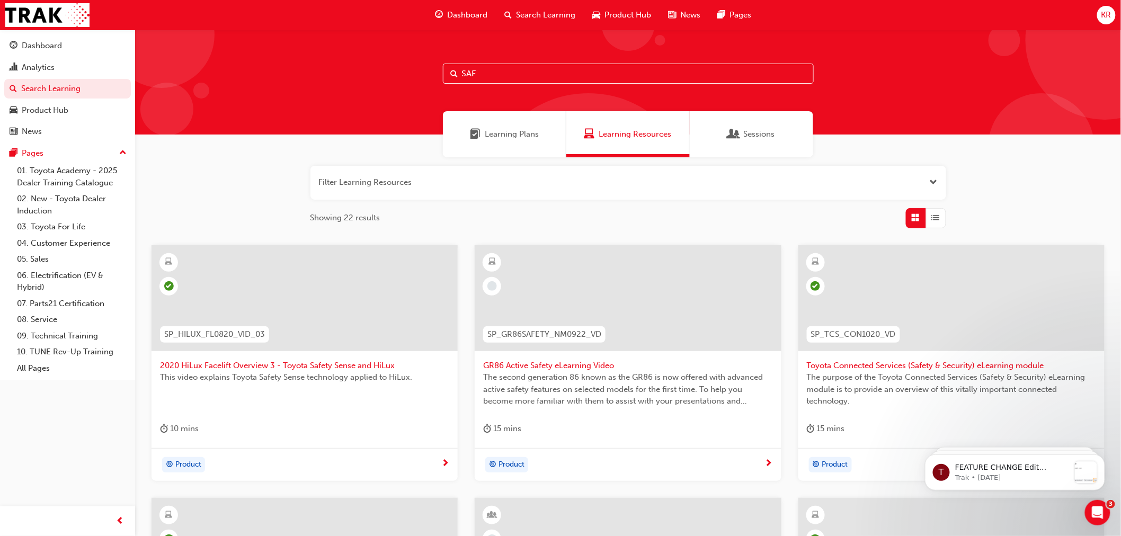
drag, startPoint x: 452, startPoint y: 68, endPoint x: 430, endPoint y: 71, distance: 21.9
click at [435, 67] on div "SAF" at bounding box center [627, 82] width 985 height 105
